Goal: Task Accomplishment & Management: Use online tool/utility

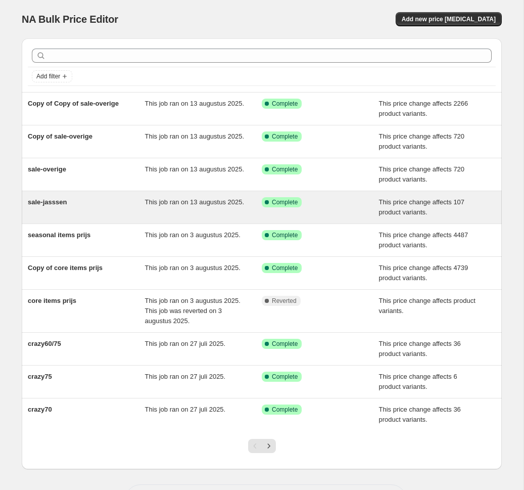
click at [347, 201] on div "Success Complete Complete" at bounding box center [313, 202] width 102 height 10
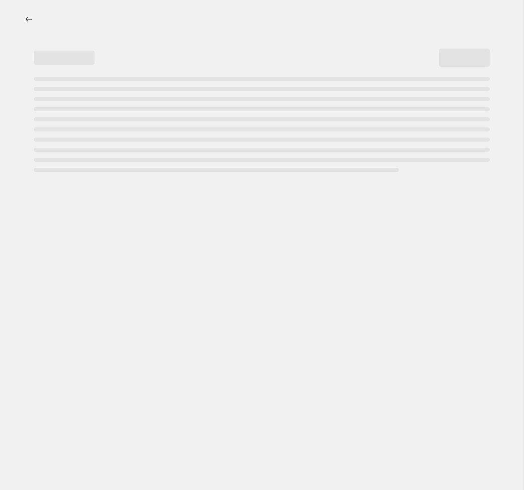
select select "pcap"
select select "no_change"
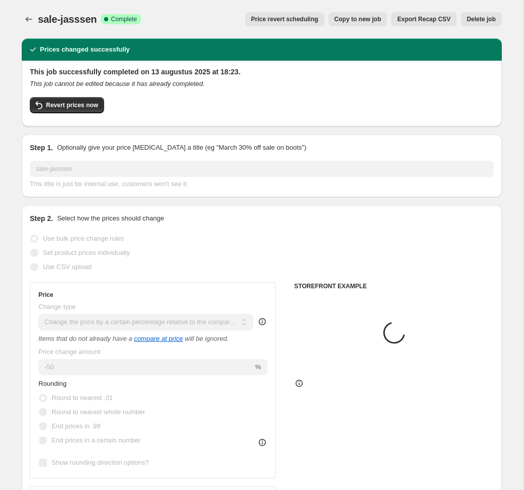
select select "collection"
select select "product_type"
click at [348, 20] on span "Copy to new job" at bounding box center [358, 19] width 47 height 8
select select "pcap"
select select "no_change"
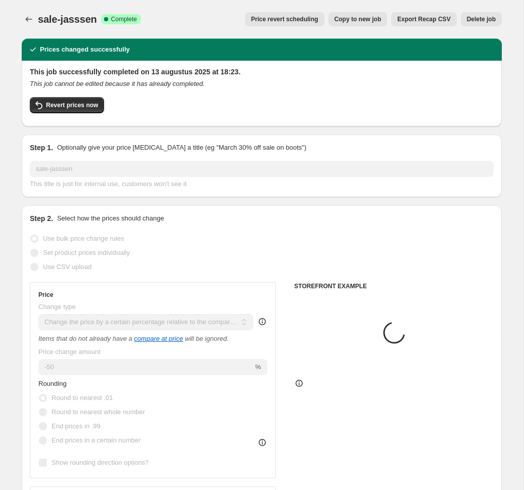
select select "collection"
select select "product_type"
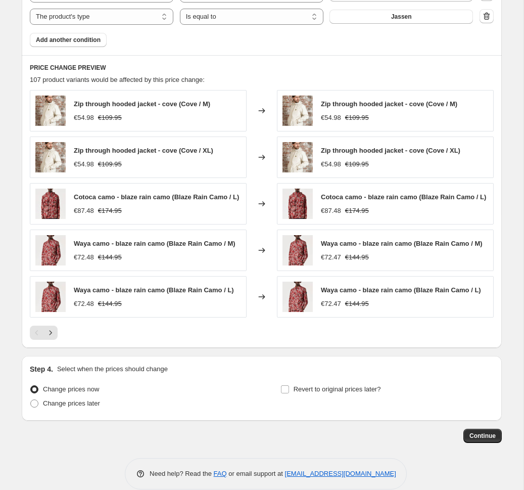
scroll to position [226, 0]
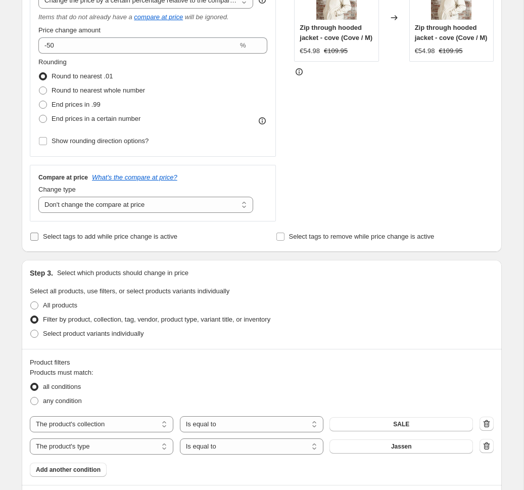
click at [74, 232] on span "Select tags to add while price change is active" at bounding box center [110, 237] width 135 height 10
click at [38, 233] on input "Select tags to add while price change is active" at bounding box center [34, 237] width 8 height 8
checkbox input "true"
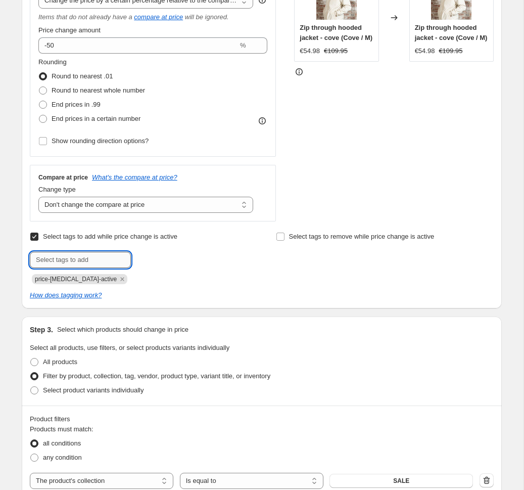
click at [64, 258] on input "text" at bounding box center [80, 260] width 101 height 16
drag, startPoint x: 112, startPoint y: 275, endPoint x: 91, endPoint y: 255, distance: 29.3
click at [118, 275] on icon "Remove price-change-job-active" at bounding box center [122, 279] width 9 height 9
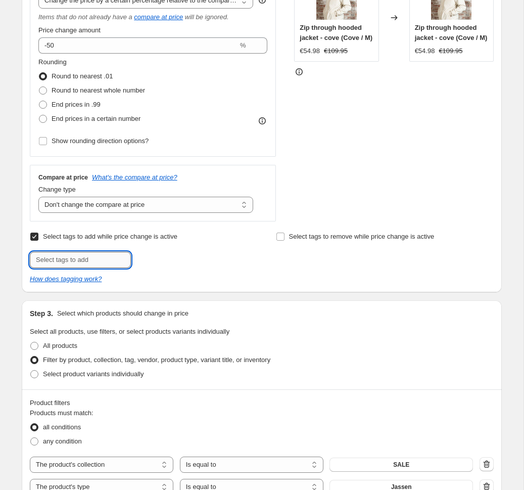
click at [91, 255] on input "text" at bounding box center [80, 260] width 101 height 16
click at [95, 258] on input "sale1350" at bounding box center [80, 260] width 101 height 16
type input "sale1350"
click at [154, 254] on button "Add sale1350" at bounding box center [159, 259] width 51 height 14
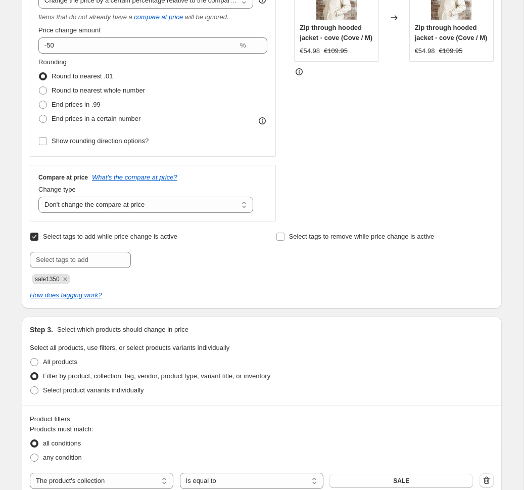
click at [227, 268] on div "Submit sale1350" at bounding box center [139, 268] width 218 height 32
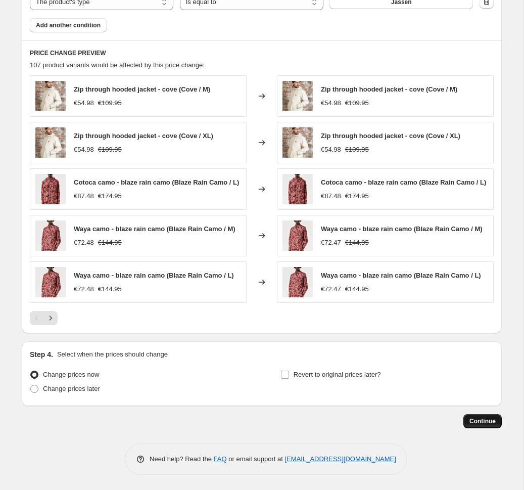
click at [473, 417] on button "Continue" at bounding box center [483, 421] width 38 height 14
drag, startPoint x: 468, startPoint y: 416, endPoint x: 380, endPoint y: 383, distance: 93.9
click at [473, 415] on button "Continue" at bounding box center [483, 421] width 38 height 14
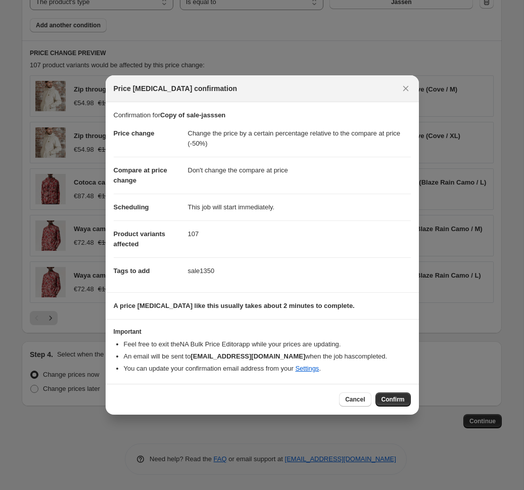
click at [392, 391] on div "Cancel Confirm" at bounding box center [263, 399] width 314 height 31
click at [393, 400] on span "Confirm" at bounding box center [393, 399] width 23 height 8
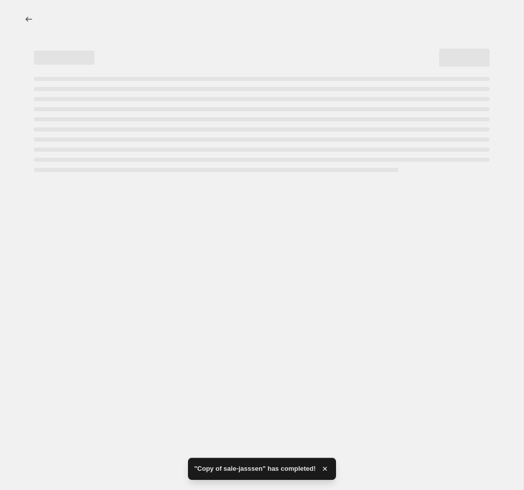
select select "pcap"
select select "no_change"
select select "collection"
select select "product_type"
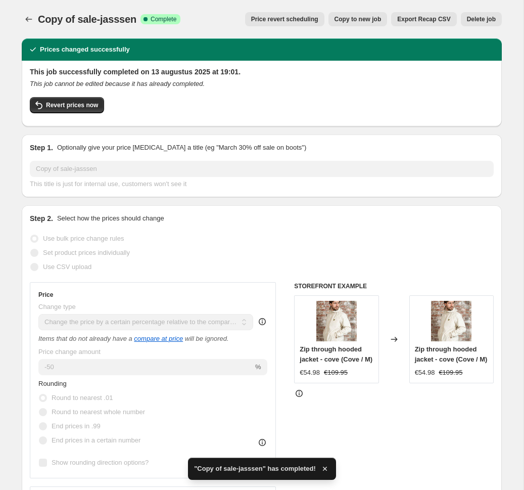
click at [357, 22] on span "Copy to new job" at bounding box center [358, 19] width 47 height 8
select select "pcap"
select select "no_change"
select select "collection"
select select "product_type"
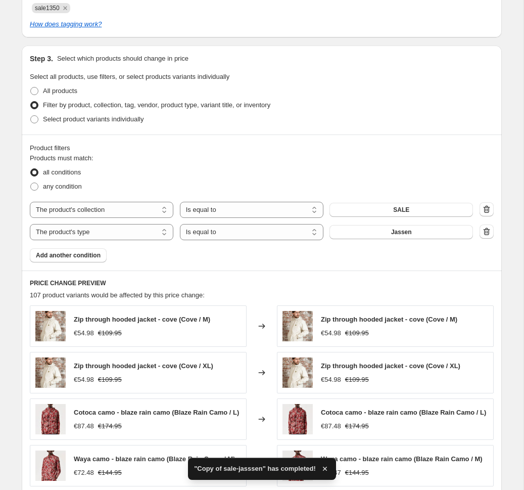
scroll to position [477, 0]
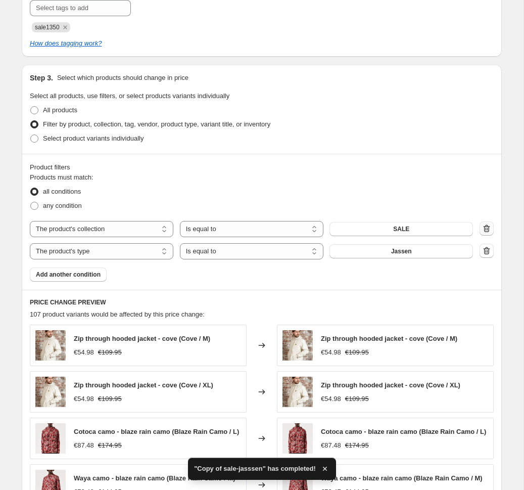
click at [485, 228] on icon "button" at bounding box center [487, 229] width 7 height 8
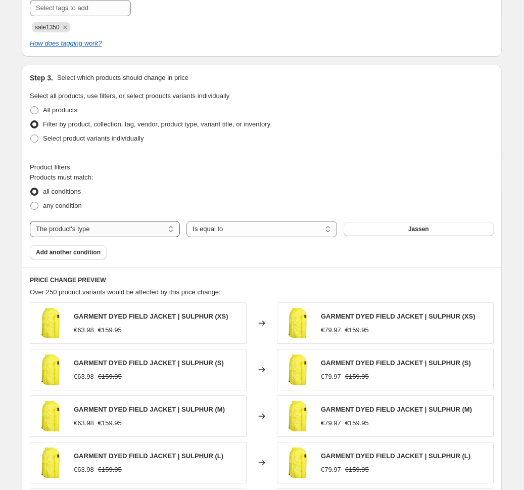
click at [67, 224] on select "The product The product's collection The product's tag The product's vendor The…" at bounding box center [105, 229] width 150 height 16
select select "tag"
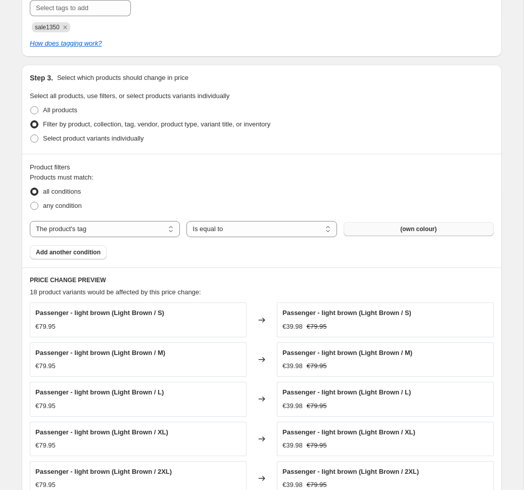
click at [386, 229] on button "(own colour)" at bounding box center [419, 229] width 150 height 14
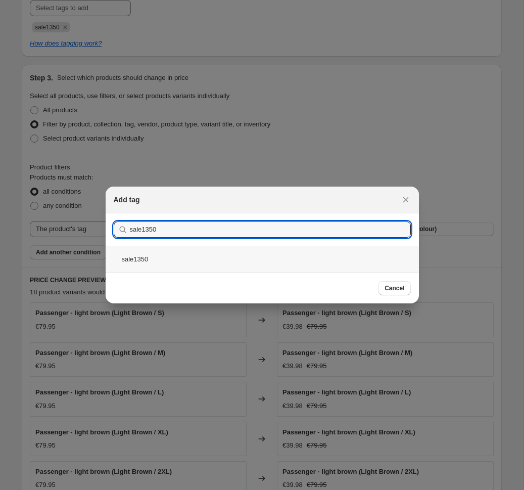
type input "sale1350"
click at [146, 260] on div "sale1350" at bounding box center [263, 259] width 314 height 27
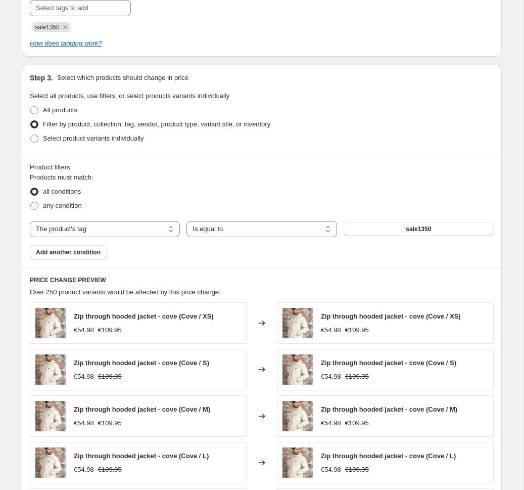
scroll to position [702, 0]
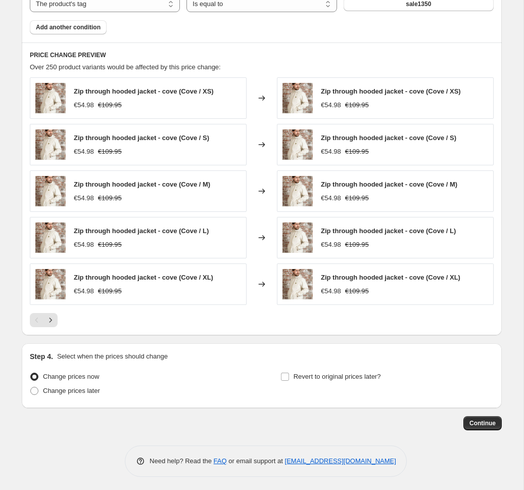
drag, startPoint x: 485, startPoint y: 417, endPoint x: 350, endPoint y: 306, distance: 174.2
click at [350, 306] on div "Zip through hooded jacket - cove (Cove / XS) €54.98 €109.95 Changed to Zip thro…" at bounding box center [262, 202] width 464 height 250
click at [476, 419] on span "Continue" at bounding box center [483, 423] width 26 height 8
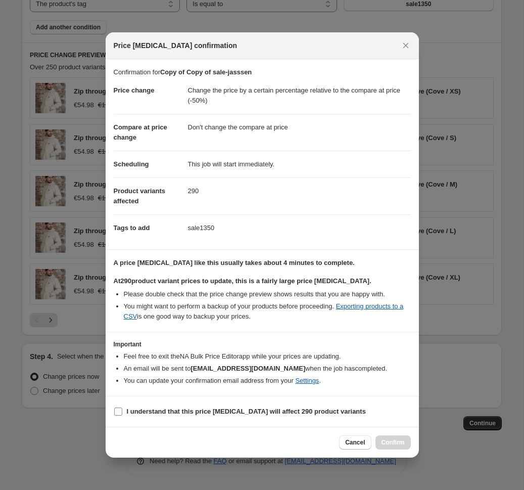
click at [184, 408] on b "I understand that this price [MEDICAL_DATA] will affect 290 product variants" at bounding box center [246, 412] width 239 height 8
click at [122, 408] on input "I understand that this price [MEDICAL_DATA] will affect 290 product variants" at bounding box center [118, 412] width 8 height 8
checkbox input "true"
click at [381, 438] on button "Confirm" at bounding box center [393, 442] width 35 height 14
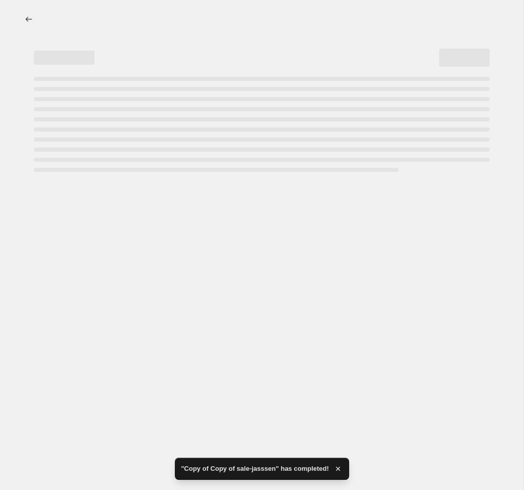
select select "pcap"
select select "no_change"
select select "tag"
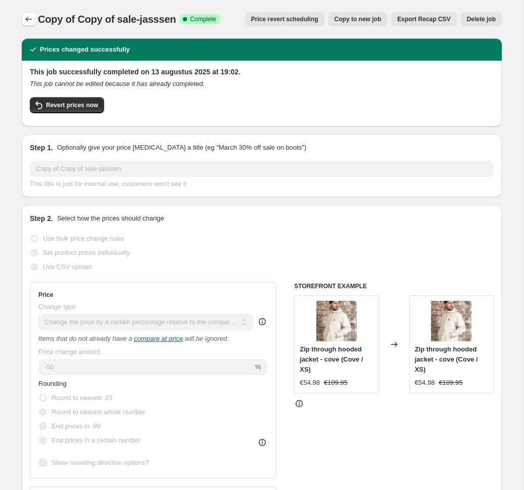
click at [34, 19] on button "Price change jobs" at bounding box center [29, 19] width 14 height 14
